Goal: Task Accomplishment & Management: Use online tool/utility

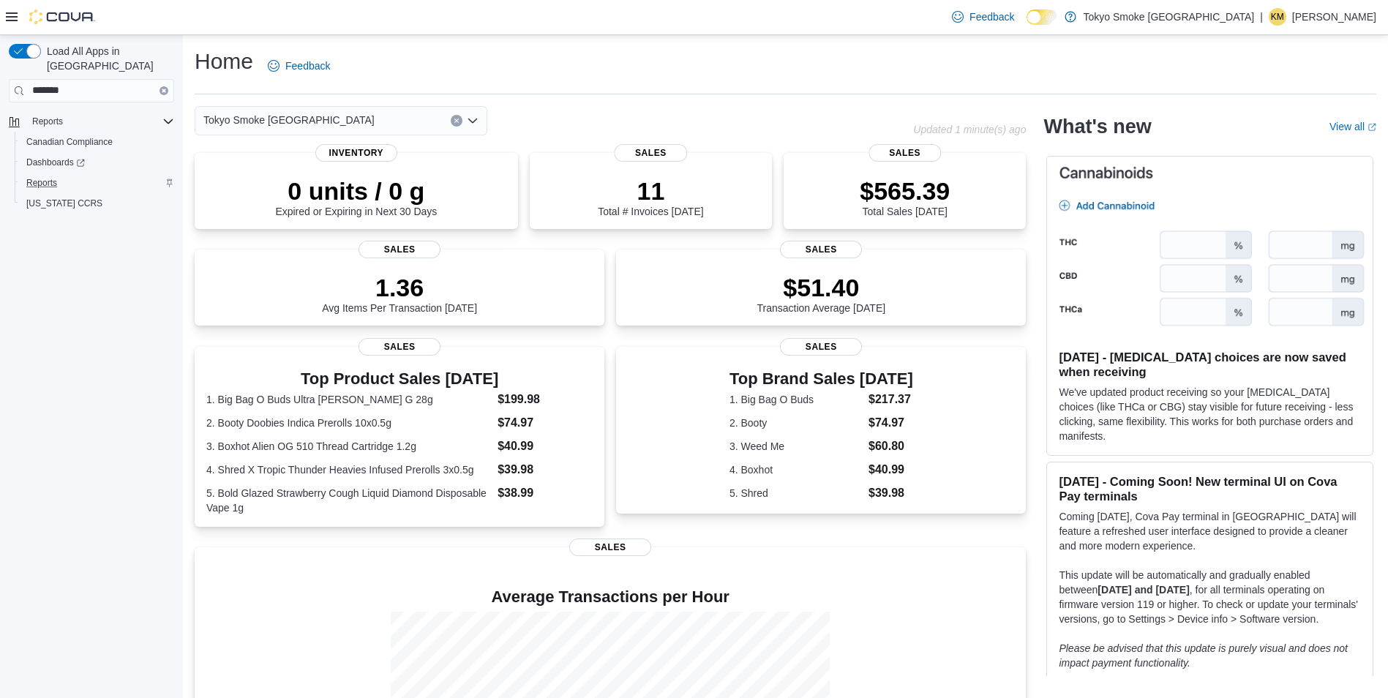
click at [64, 174] on div "Reports" at bounding box center [97, 183] width 154 height 18
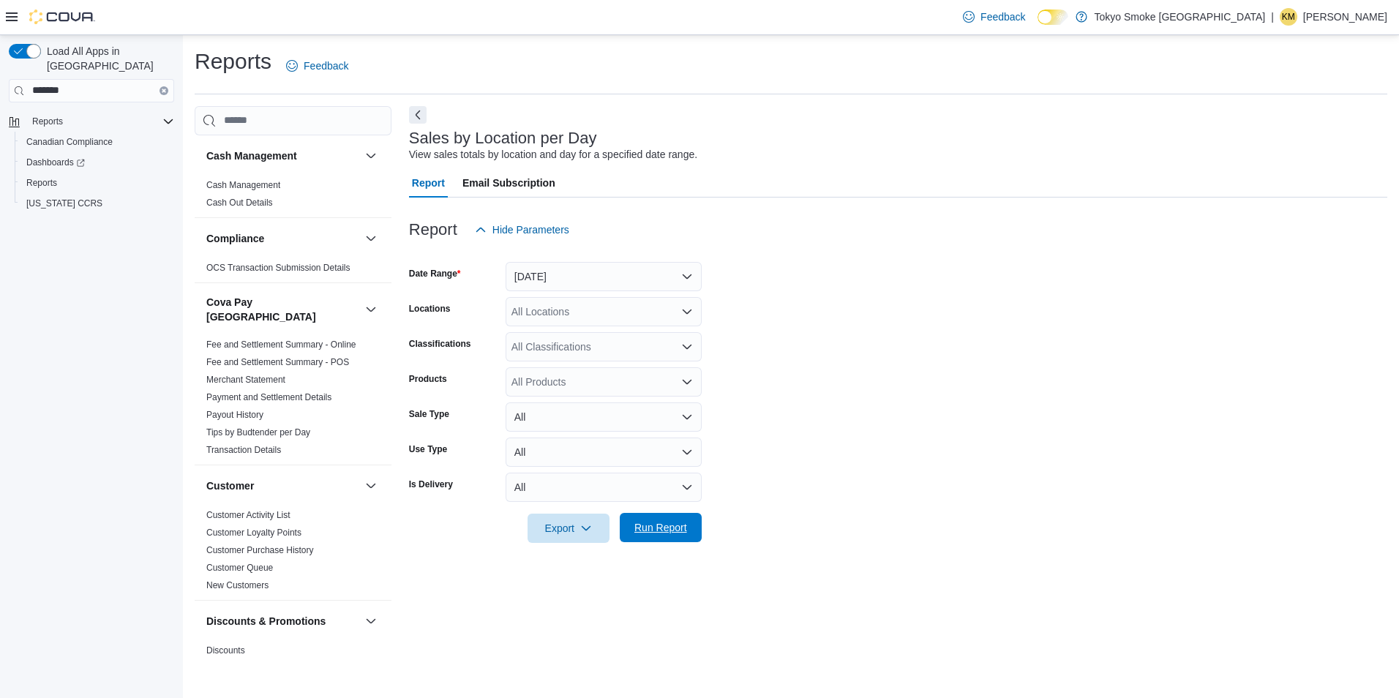
click at [670, 529] on span "Run Report" at bounding box center [661, 527] width 53 height 15
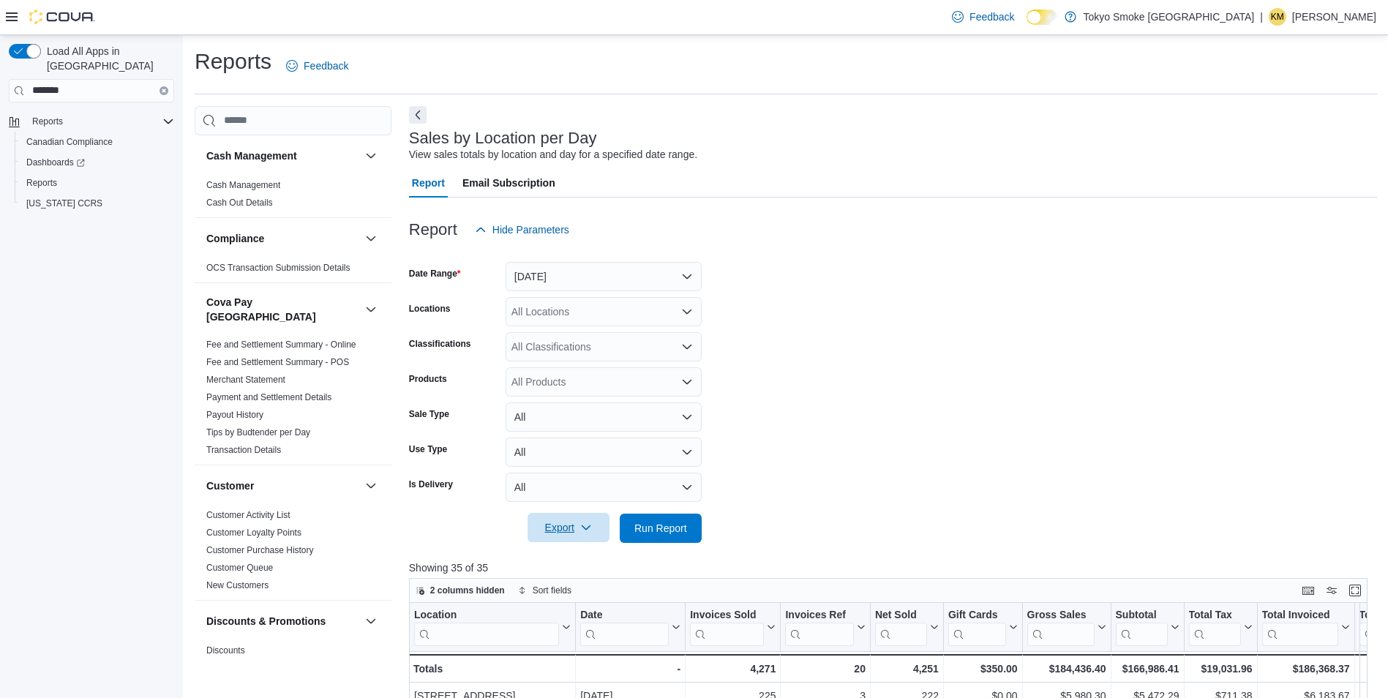
click at [558, 521] on span "Export" at bounding box center [568, 527] width 64 height 29
click at [585, 574] on button "Export to Csv" at bounding box center [570, 586] width 83 height 29
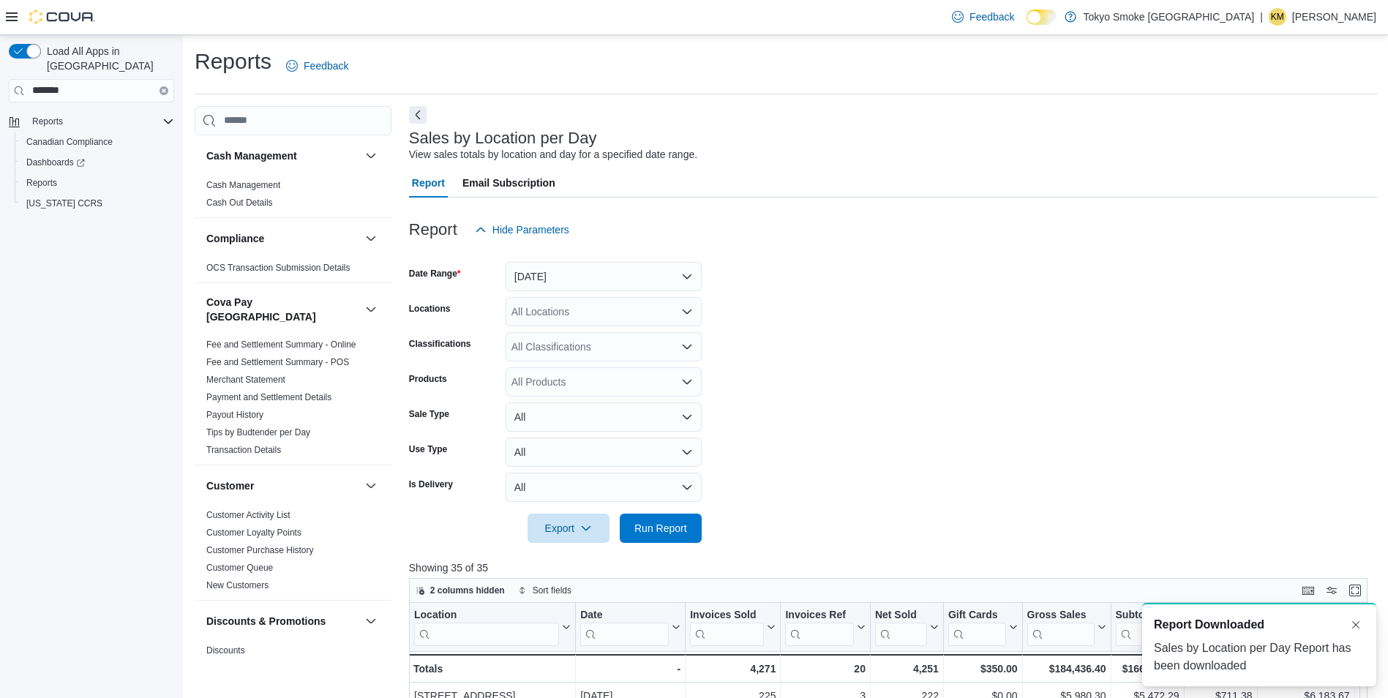
click at [1346, 13] on p "[PERSON_NAME]" at bounding box center [1334, 17] width 84 height 18
click at [1289, 153] on button "Sign Out" at bounding box center [1303, 143] width 135 height 23
